Goal: Navigation & Orientation: Find specific page/section

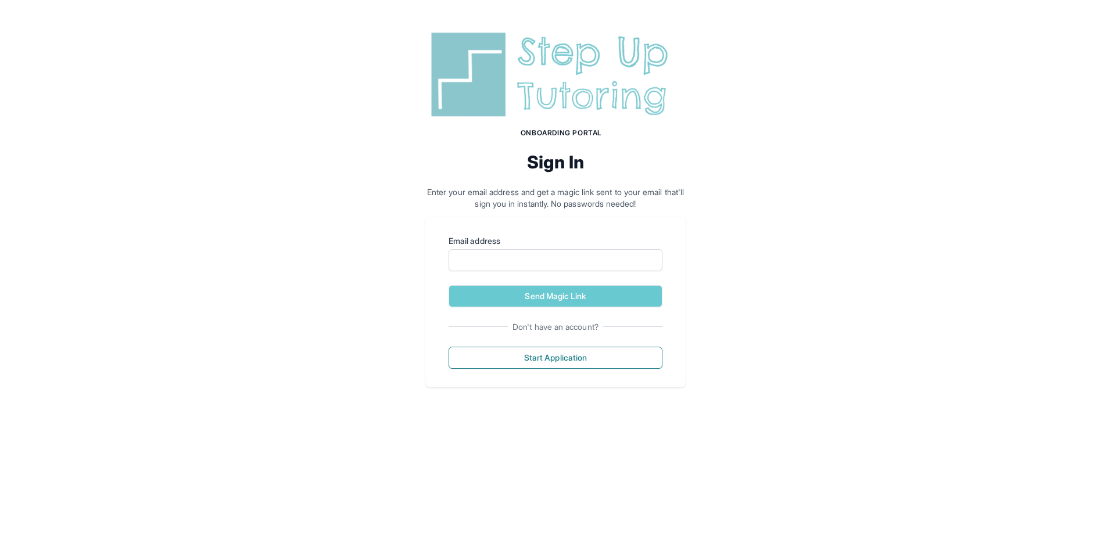
click at [486, 101] on img at bounding box center [555, 75] width 260 height 94
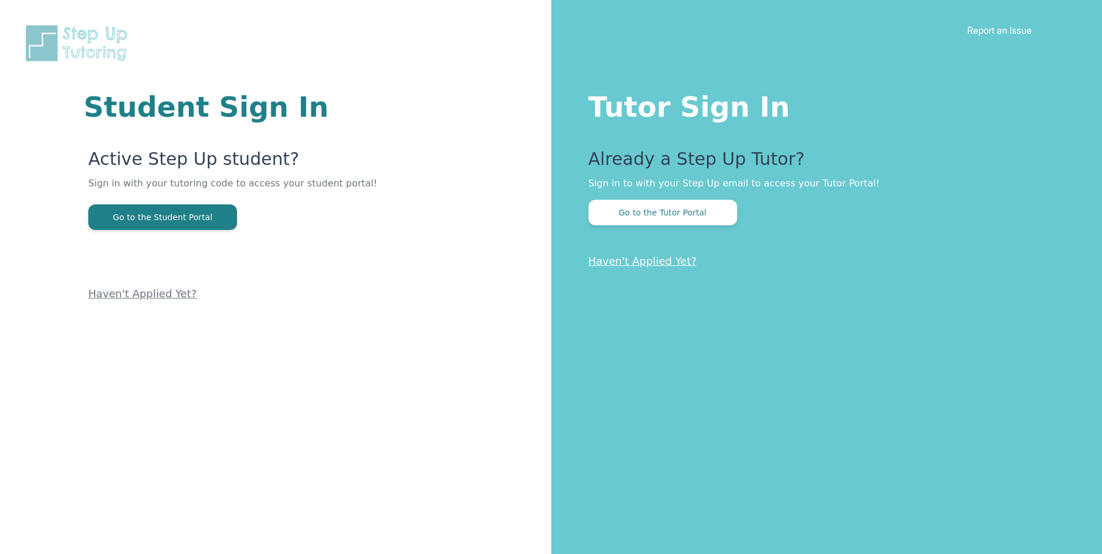
click at [590, 198] on div "Already a Step Up Tutor? Sign in to with your Step Up email to access your Tuto…" at bounding box center [823, 187] width 468 height 77
click at [625, 213] on button "Go to the Tutor Portal" at bounding box center [663, 213] width 149 height 26
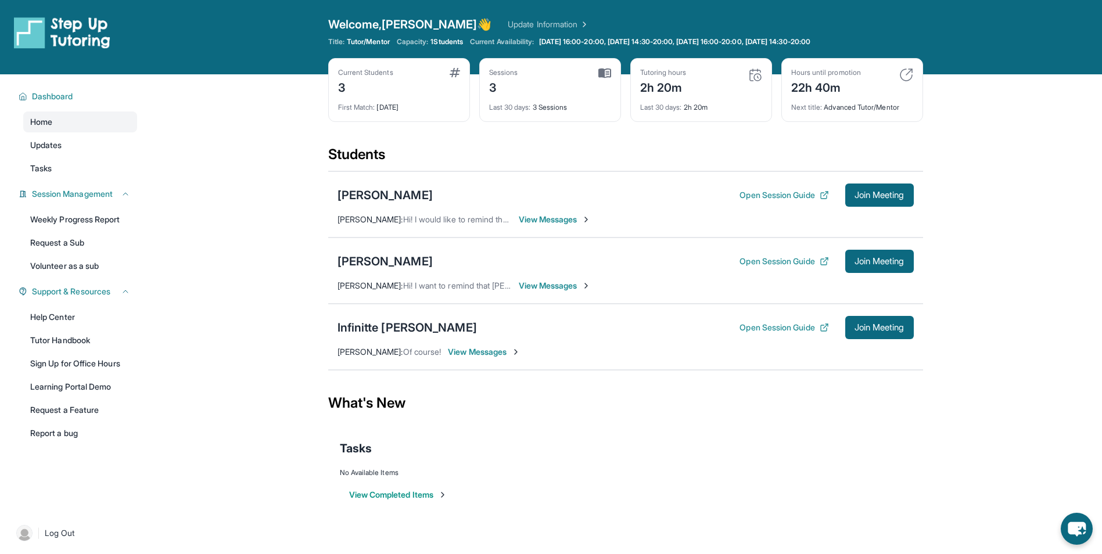
click at [906, 76] on img at bounding box center [907, 75] width 14 height 14
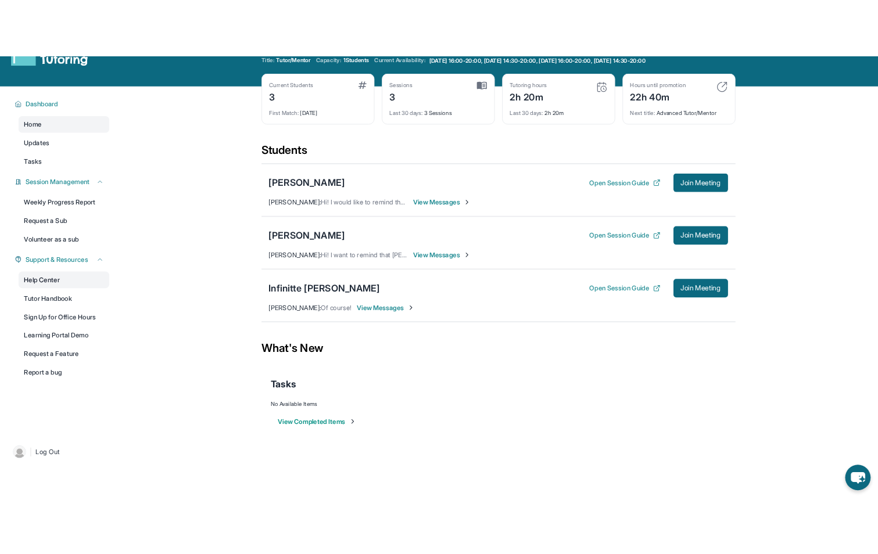
scroll to position [74, 0]
